Goal: Task Accomplishment & Management: Use online tool/utility

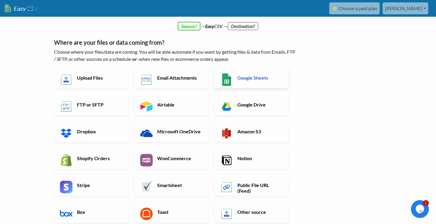
click at [259, 75] on h6 "Google Sheets" at bounding box center [259, 78] width 47 height 6
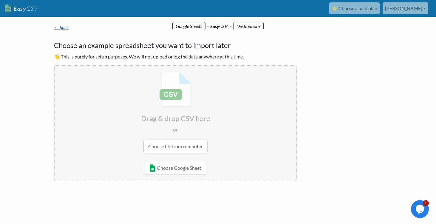
click at [66, 28] on link "← back" at bounding box center [61, 27] width 15 height 6
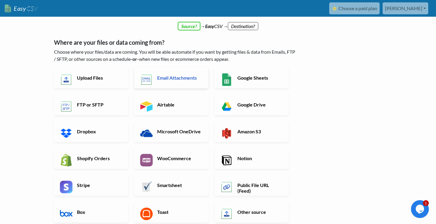
click at [175, 79] on h6 "Email Attachments" at bounding box center [179, 78] width 47 height 6
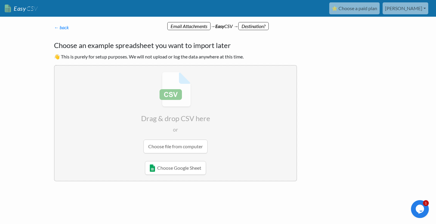
click at [177, 96] on input "file" at bounding box center [176, 113] width 242 height 94
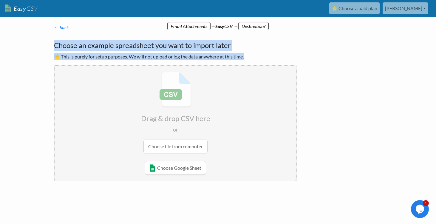
drag, startPoint x: 53, startPoint y: 44, endPoint x: 177, endPoint y: 97, distance: 135.0
click at [177, 97] on div "← back Thanks for signing up! Set up your Import Flow and Upload Page in 1 minu…" at bounding box center [175, 102] width 255 height 169
click at [160, 148] on input "file" at bounding box center [176, 113] width 242 height 94
type input "C:\fakepath\15968.csv"
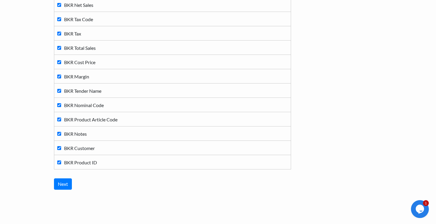
scroll to position [250, 0]
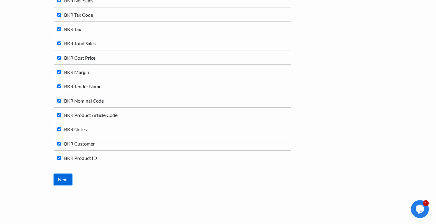
click at [61, 182] on input "Next" at bounding box center [63, 179] width 18 height 11
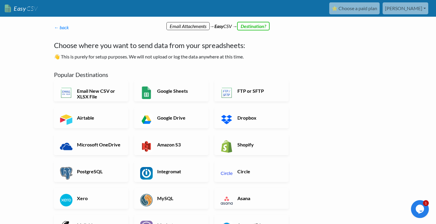
click at [176, 54] on p "👋 This is purely for setup purposes. We will not upload or log the data anywher…" at bounding box center [175, 56] width 243 height 7
click at [177, 92] on h6 "Google Sheets" at bounding box center [179, 91] width 47 height 6
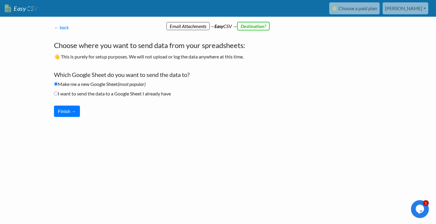
click at [94, 95] on label "I want to send the data to a Google Sheet I already have" at bounding box center [112, 93] width 117 height 7
click at [58, 95] on input "I want to send the data to a Google Sheet I already have" at bounding box center [56, 93] width 4 height 4
radio input "true"
click at [74, 113] on button "Finish →" at bounding box center [67, 110] width 26 height 11
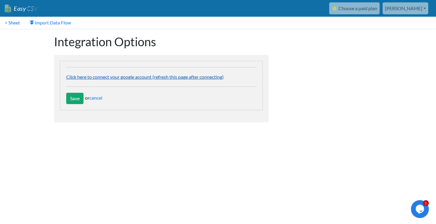
click at [108, 77] on link "Click here to connect your google account (refresh this page after connecting)" at bounding box center [144, 77] width 157 height 6
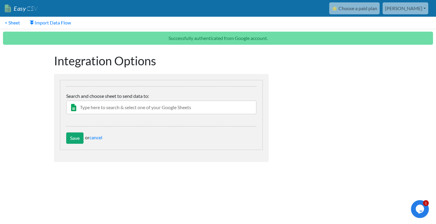
click at [99, 111] on input "text" at bounding box center [161, 107] width 190 height 14
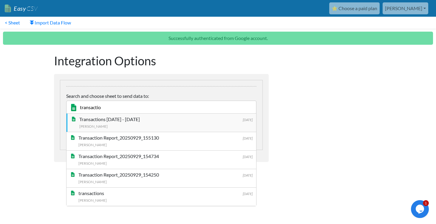
type input "transactio"
click at [136, 123] on div "Alan Abid" at bounding box center [165, 126] width 173 height 6
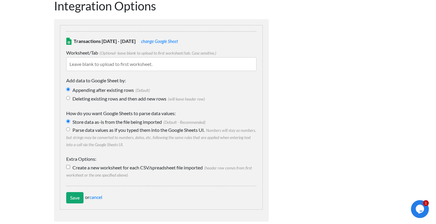
scroll to position [57, 0]
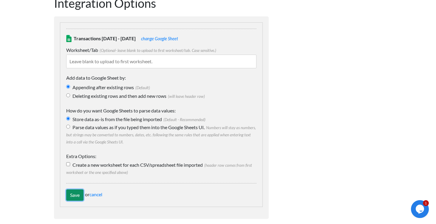
click at [77, 195] on input "Save" at bounding box center [74, 194] width 17 height 11
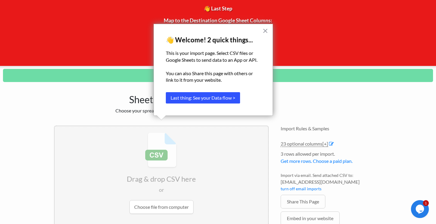
scroll to position [42, 0]
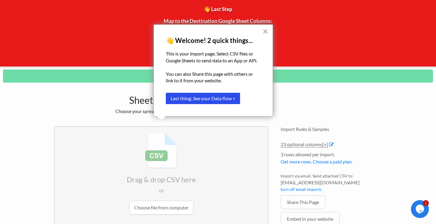
click at [264, 33] on button "×" at bounding box center [265, 32] width 6 height 10
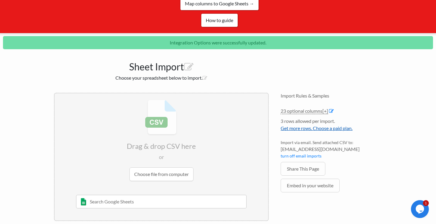
scroll to position [84, 0]
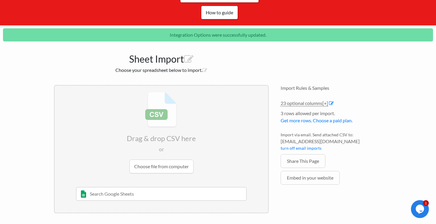
click at [340, 142] on span "[EMAIL_ADDRESS][DOMAIN_NAME]" at bounding box center [330, 141] width 101 height 7
click at [343, 142] on span "c9d3f159a2a6@parse.easycsv.io" at bounding box center [330, 141] width 101 height 7
drag, startPoint x: 339, startPoint y: 144, endPoint x: 277, endPoint y: 142, distance: 62.0
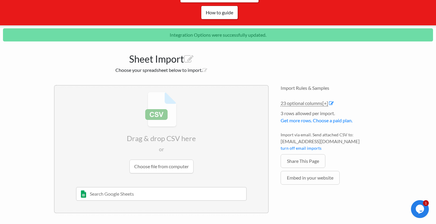
click at [277, 142] on div "Import Rules & Samples 23 optional columns [+] Col Header Value Options BKR Sta…" at bounding box center [330, 149] width 113 height 140
copy span "[EMAIL_ADDRESS][DOMAIN_NAME]"
click at [323, 119] on link "Get more rows. Choose a paid plan." at bounding box center [316, 120] width 72 height 6
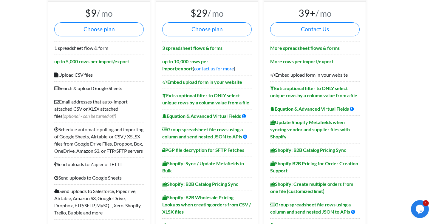
scroll to position [75, 0]
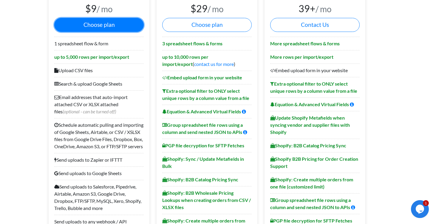
click at [111, 23] on button "Choose plan" at bounding box center [98, 25] width 89 height 14
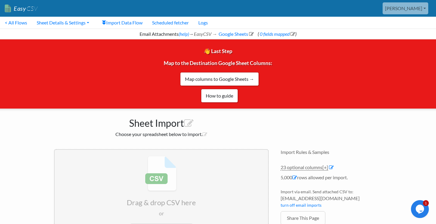
scroll to position [65, 0]
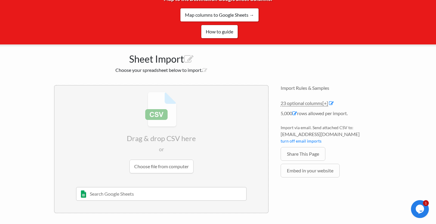
drag, startPoint x: 353, startPoint y: 134, endPoint x: 281, endPoint y: 135, distance: 72.4
click at [281, 135] on span "[EMAIL_ADDRESS][DOMAIN_NAME]" at bounding box center [330, 133] width 101 height 7
copy span "[EMAIL_ADDRESS][DOMAIN_NAME]"
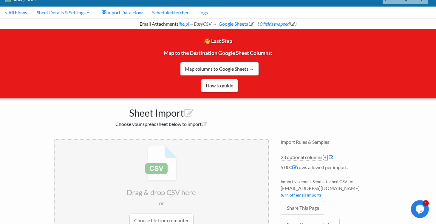
scroll to position [0, 0]
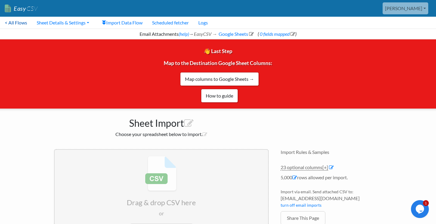
click at [22, 21] on link "< All Flows" at bounding box center [16, 23] width 32 height 12
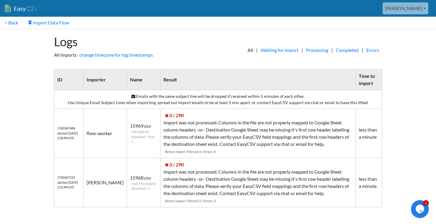
click at [22, 51] on body "Easy CSV alan Knightsbridge Pharmacy All Flows All CSV Generators Business & Pl…" at bounding box center [218, 106] width 436 height 213
click at [13, 23] on link "< Back" at bounding box center [11, 23] width 23 height 12
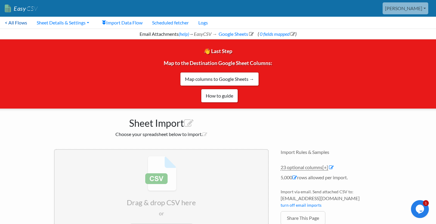
click at [18, 24] on link "< All Flows" at bounding box center [16, 23] width 32 height 12
click at [186, 123] on icon at bounding box center [189, 124] width 10 height 10
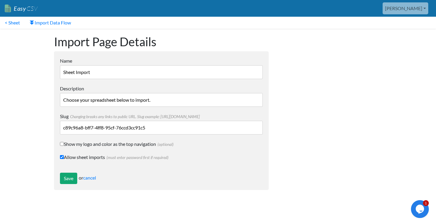
click at [74, 74] on input "Sheet Import" at bounding box center [161, 72] width 203 height 14
type input "Flow EN Book Keeping Report"
click at [69, 179] on input "Save" at bounding box center [68, 177] width 17 height 11
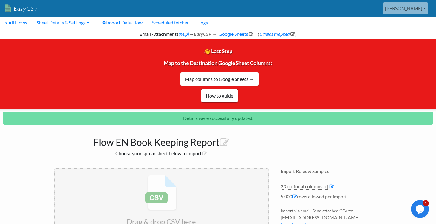
scroll to position [71, 0]
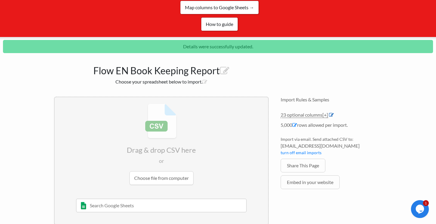
click at [333, 114] on icon at bounding box center [331, 114] width 5 height 5
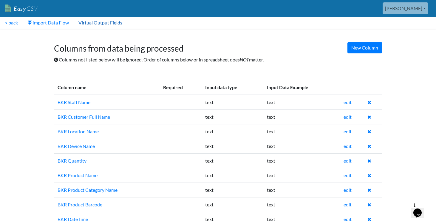
click at [88, 23] on link "Virtual Output Fields" at bounding box center [100, 23] width 53 height 12
click at [12, 23] on link "< back" at bounding box center [11, 23] width 23 height 12
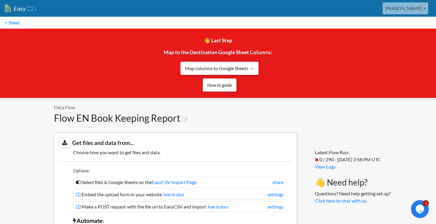
click at [122, 120] on h1 "Flow EN Book Keeping Report" at bounding box center [175, 117] width 243 height 11
click at [57, 119] on h1 "Flow EN Book Keeping Report" at bounding box center [175, 117] width 243 height 11
click at [16, 9] on link "Easy CSV" at bounding box center [21, 8] width 33 height 12
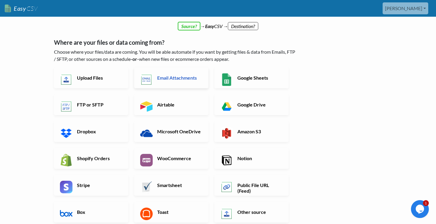
click at [184, 81] on link "Email Attachments" at bounding box center [171, 77] width 74 height 21
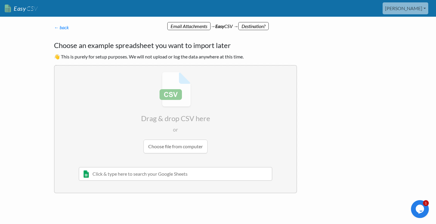
click at [174, 147] on input "file" at bounding box center [176, 113] width 242 height 94
type input "C:\fakepath\15973.csv"
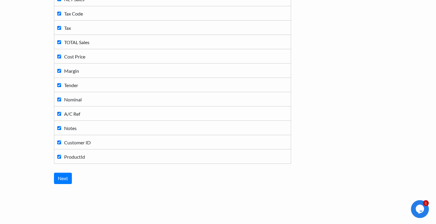
scroll to position [261, 0]
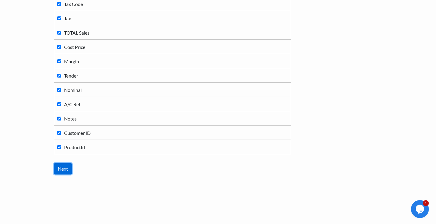
click at [63, 171] on input "Next" at bounding box center [63, 168] width 18 height 11
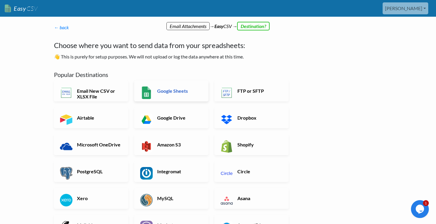
click at [179, 89] on h6 "Google Sheets" at bounding box center [179, 91] width 47 height 6
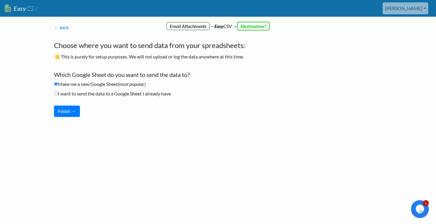
click at [102, 94] on label "I want to send the data to a Google Sheet I already have" at bounding box center [112, 93] width 117 height 7
click at [58, 94] on input "I want to send the data to a Google Sheet I already have" at bounding box center [56, 93] width 4 height 4
radio input "true"
click at [71, 107] on button "Finish →" at bounding box center [67, 110] width 26 height 11
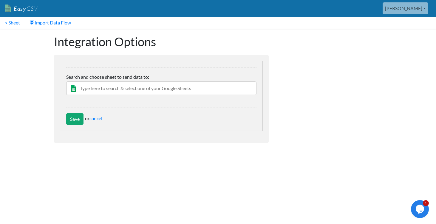
click at [162, 87] on input "text" at bounding box center [161, 88] width 190 height 14
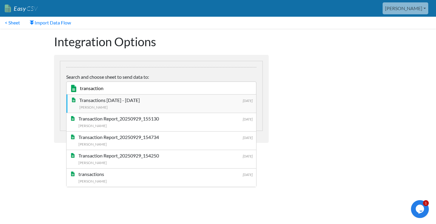
type input "transaction"
click at [161, 104] on div "Alan Abid" at bounding box center [165, 107] width 173 height 6
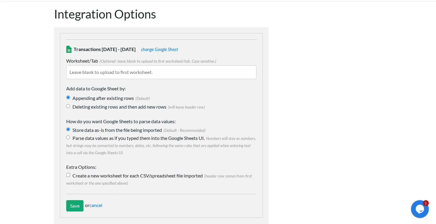
scroll to position [28, 0]
click at [77, 207] on input "Save" at bounding box center [74, 205] width 17 height 11
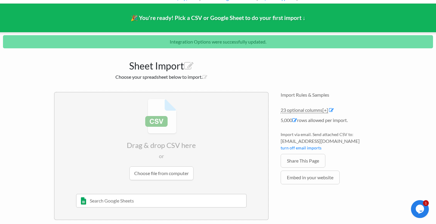
scroll to position [43, 0]
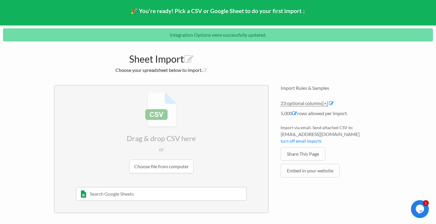
click at [167, 167] on input "file" at bounding box center [161, 132] width 213 height 94
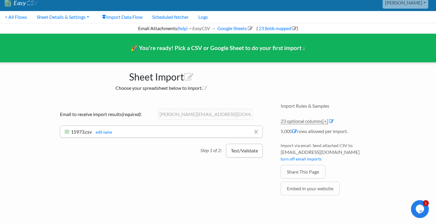
click at [248, 157] on button "Test/Validate" at bounding box center [244, 151] width 37 height 14
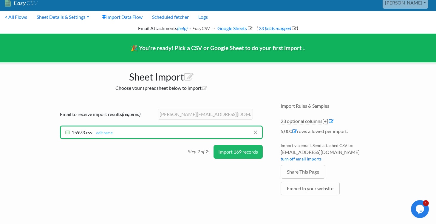
click at [242, 153] on button "Import 169 records" at bounding box center [237, 152] width 49 height 14
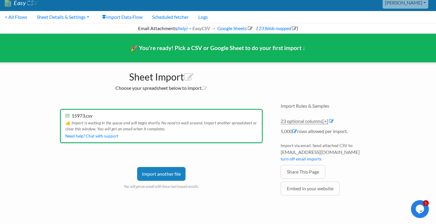
click at [302, 153] on span "f7d759b10bf9@parse.easycsv.io" at bounding box center [330, 151] width 101 height 7
click at [299, 153] on span "f7d759b10bf9@parse.easycsv.io" at bounding box center [330, 151] width 101 height 7
drag, startPoint x: 280, startPoint y: 152, endPoint x: 348, endPoint y: 150, distance: 67.6
click at [348, 150] on span "f7d759b10bf9@parse.easycsv.io" at bounding box center [330, 151] width 101 height 7
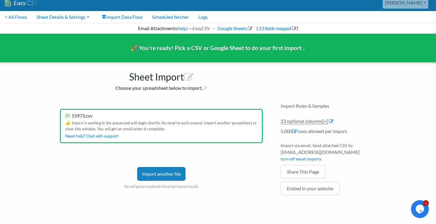
copy span "f7d759b10bf9@parse.easycsv.io"
click at [209, 17] on link "Logs" at bounding box center [202, 17] width 19 height 12
